Goal: Navigation & Orientation: Find specific page/section

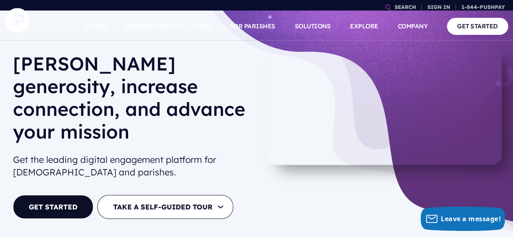
scroll to position [30, 0]
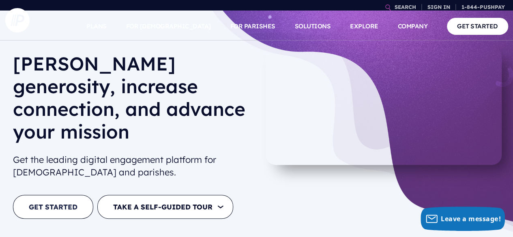
click at [60, 195] on link "GET STARTED" at bounding box center [53, 207] width 80 height 24
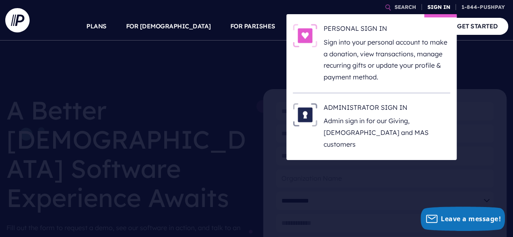
click at [432, 10] on link "SIGN IN" at bounding box center [438, 7] width 29 height 14
click at [439, 9] on link "SIGN IN" at bounding box center [438, 7] width 29 height 14
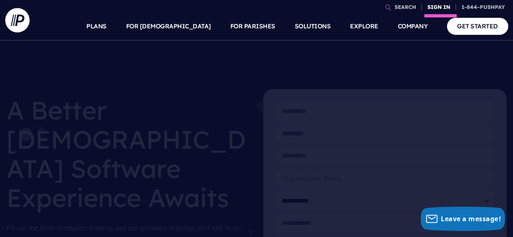
click at [441, 13] on link "SIGN IN" at bounding box center [438, 7] width 29 height 14
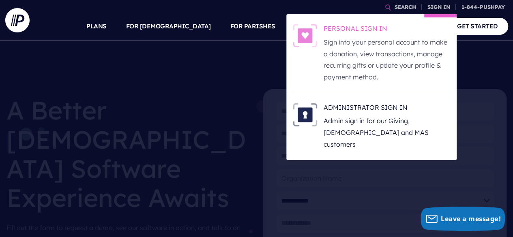
click at [400, 50] on p "Sign into your personal account to make a donation, view transactions, manage r…" at bounding box center [386, 59] width 126 height 47
click at [366, 25] on h6 "PERSONAL SIGN IN" at bounding box center [386, 30] width 126 height 12
